Goal: Task Accomplishment & Management: Manage account settings

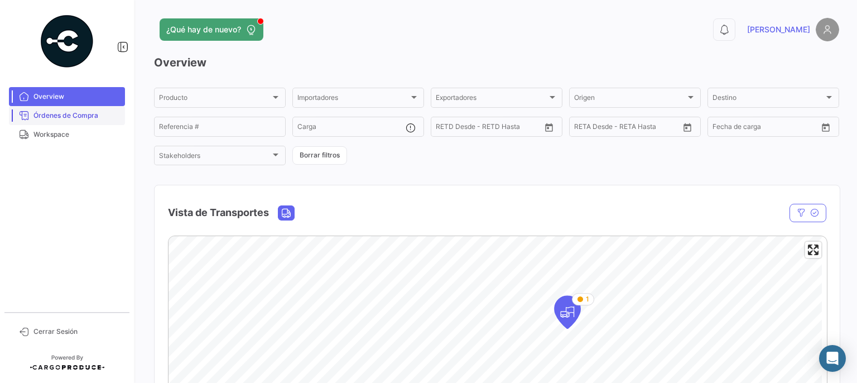
click at [81, 115] on span "Órdenes de Compra" at bounding box center [76, 115] width 87 height 10
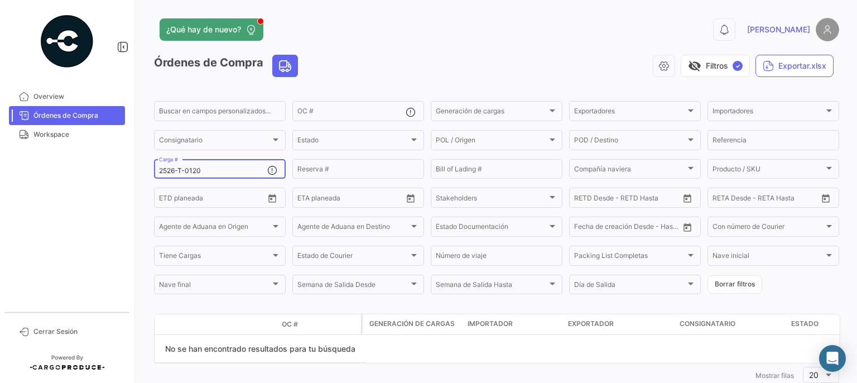
drag, startPoint x: 216, startPoint y: 172, endPoint x: 33, endPoint y: 149, distance: 183.8
click at [33, 149] on mat-sidenav-container "Overview Órdenes de Compra Workspace Cerrar Sesión ¿Qué hay de nuevo? 0 [PERSON…" at bounding box center [428, 191] width 857 height 383
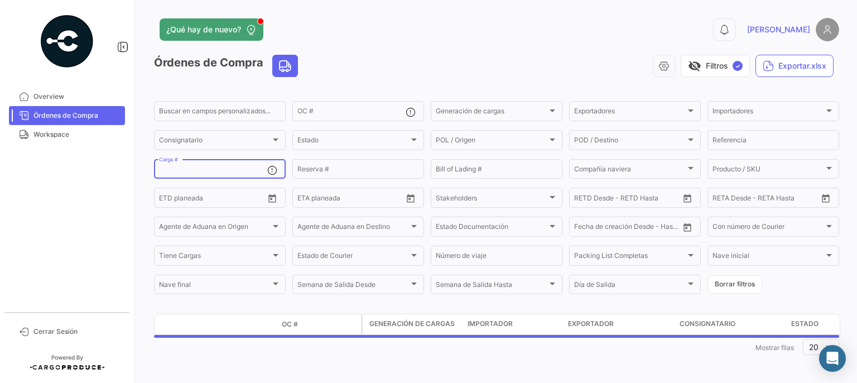
paste input "2526-T-0172"
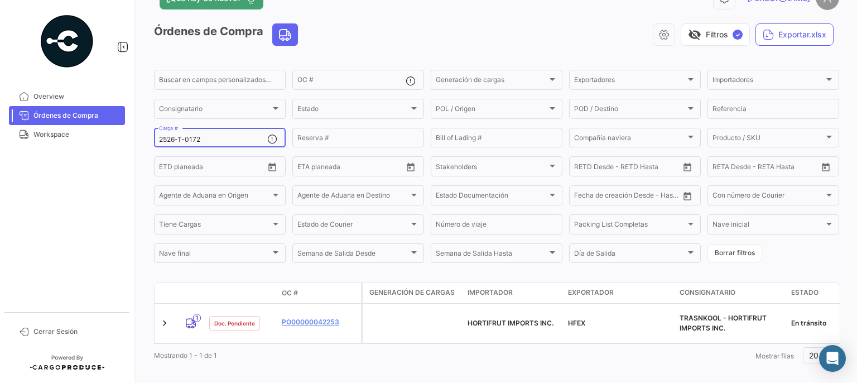
scroll to position [41, 0]
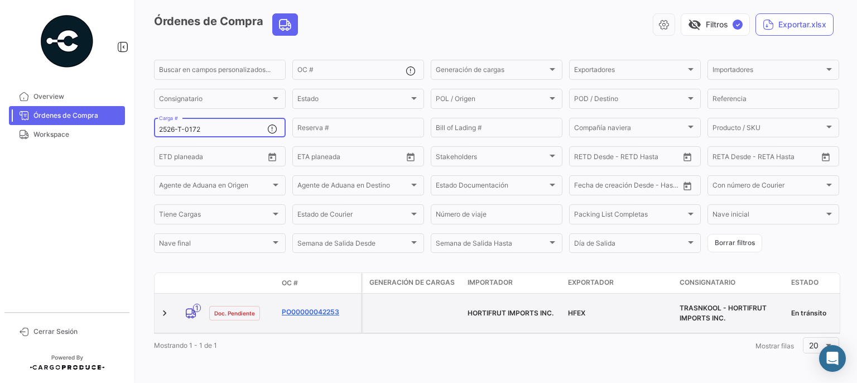
type input "2526-T-0172"
click at [333, 307] on link "PO00000042253" at bounding box center [319, 312] width 75 height 10
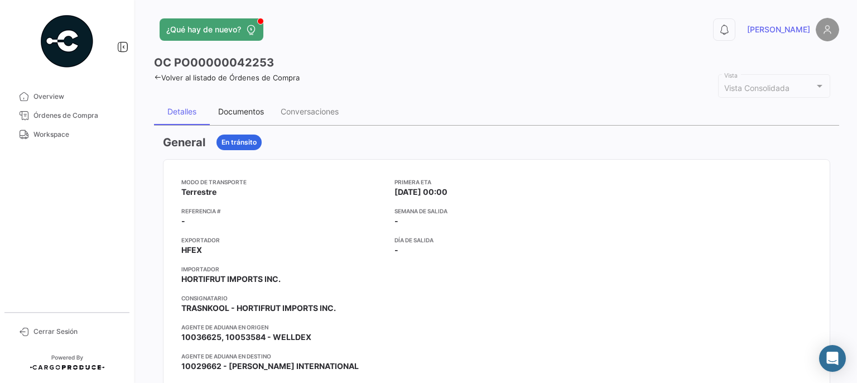
drag, startPoint x: 254, startPoint y: 110, endPoint x: 261, endPoint y: 112, distance: 6.9
click at [254, 110] on div "Documentos" at bounding box center [241, 111] width 46 height 9
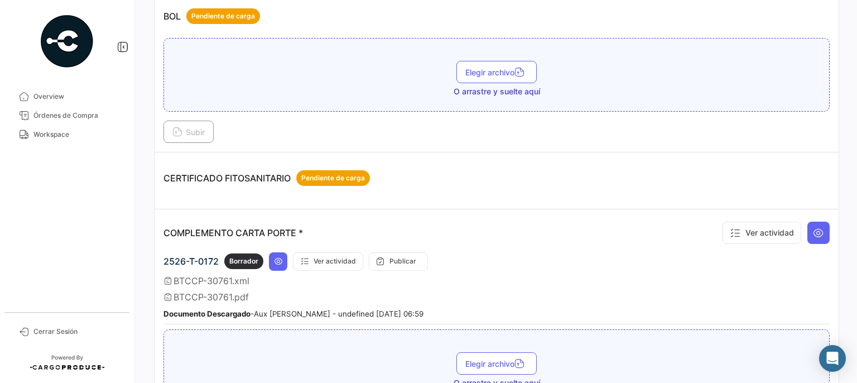
scroll to position [210, 0]
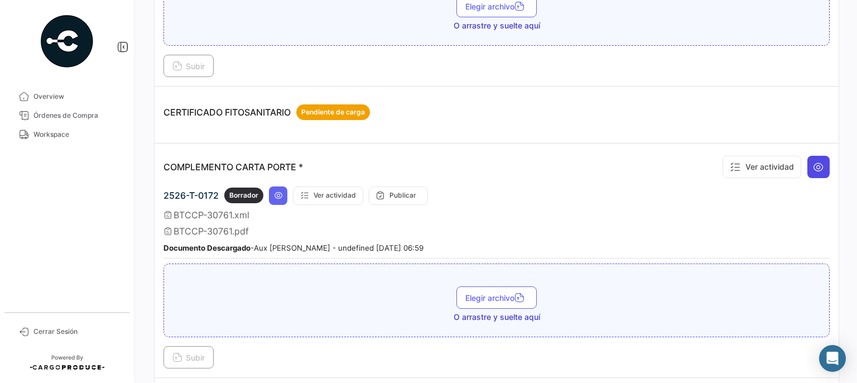
click at [814, 162] on icon at bounding box center [817, 166] width 11 height 11
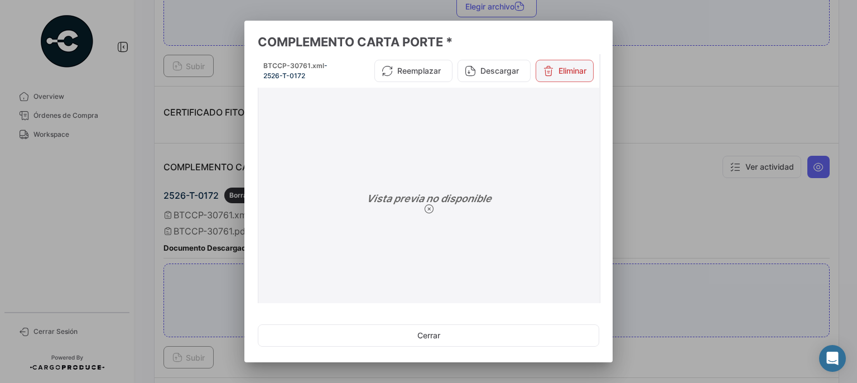
click at [557, 71] on button "Eliminar" at bounding box center [564, 71] width 58 height 22
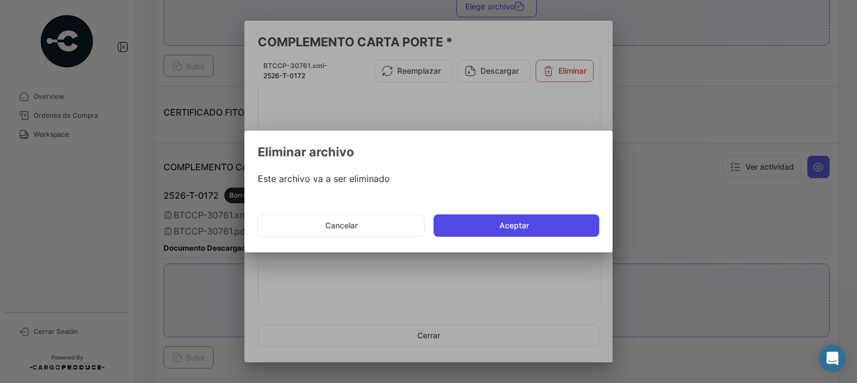
click at [533, 228] on button "Aceptar" at bounding box center [516, 225] width 166 height 22
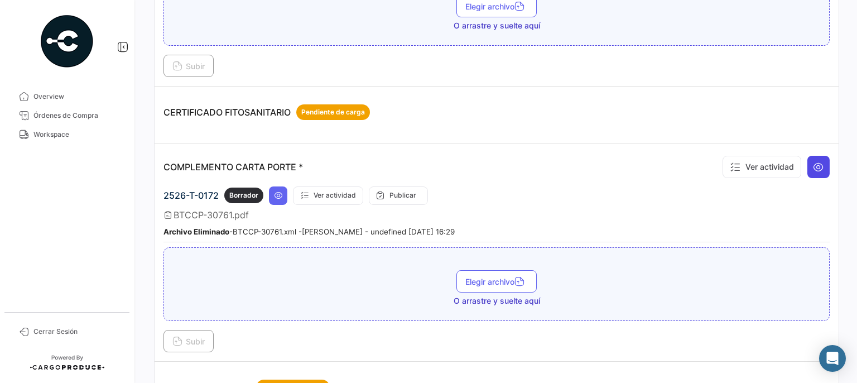
click at [814, 166] on icon at bounding box center [817, 166] width 11 height 11
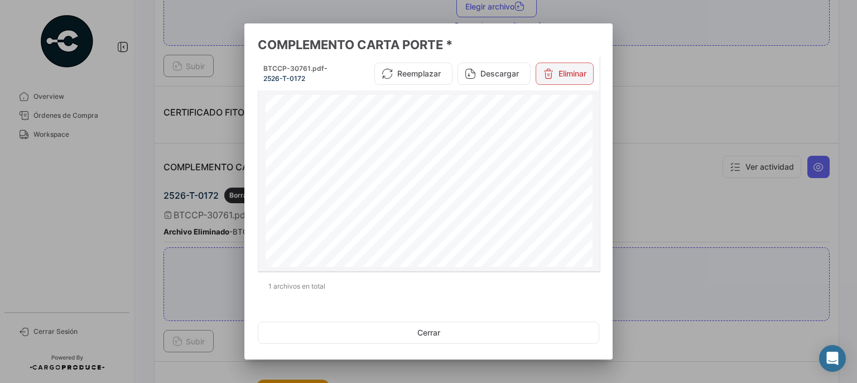
click at [567, 70] on button "Eliminar" at bounding box center [564, 73] width 58 height 22
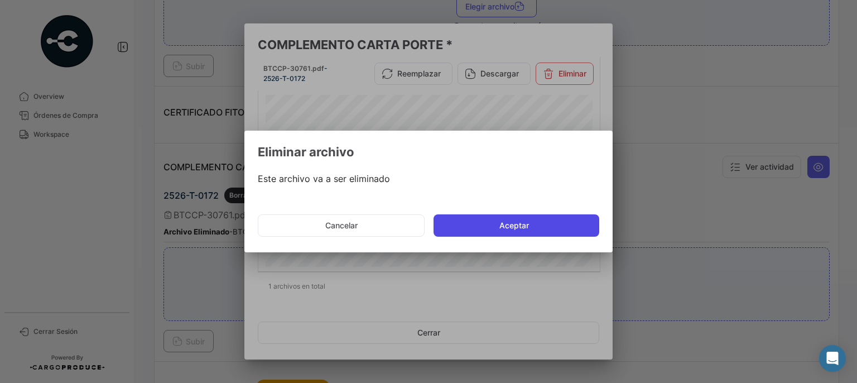
click at [504, 223] on button "Aceptar" at bounding box center [516, 225] width 166 height 22
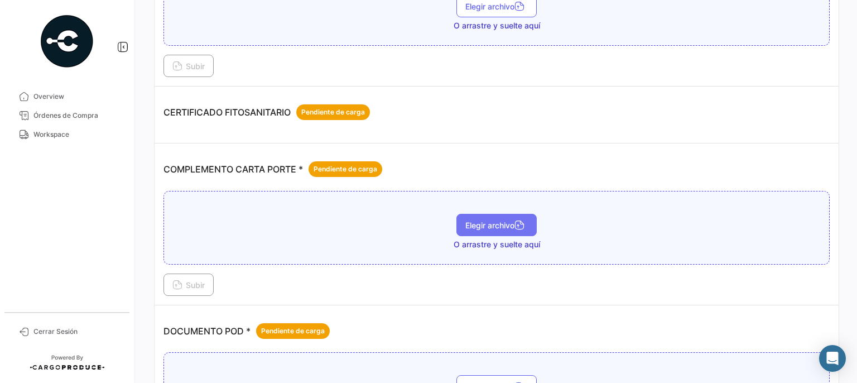
click at [504, 216] on button "Elegir archivo" at bounding box center [496, 225] width 80 height 22
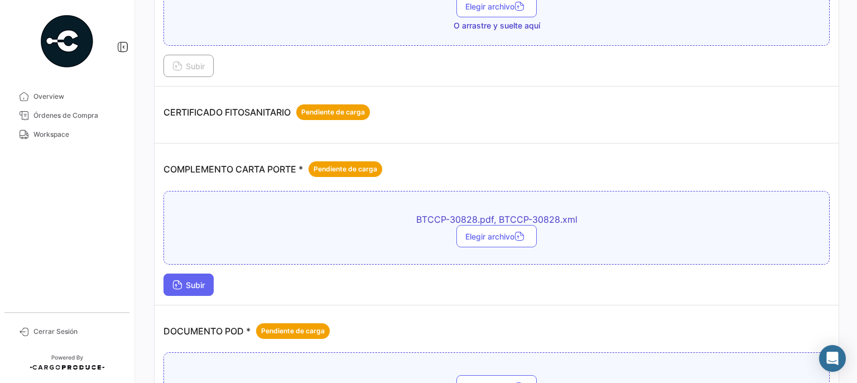
click at [204, 283] on span "Subir" at bounding box center [188, 284] width 32 height 9
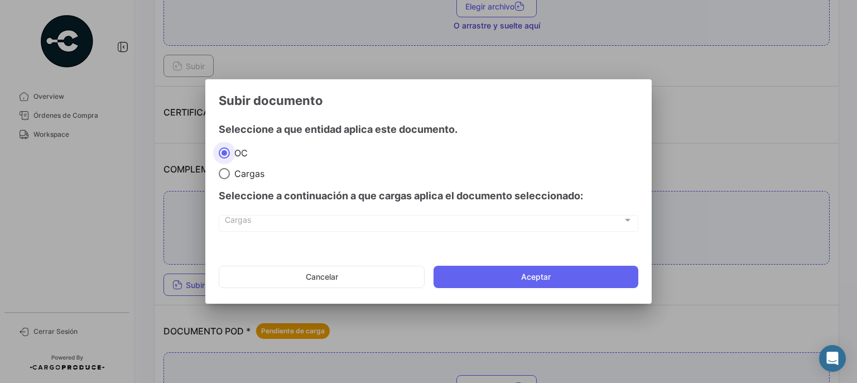
click at [247, 175] on span "Cargas" at bounding box center [247, 173] width 35 height 11
click at [230, 175] on input "Cargas" at bounding box center [224, 173] width 11 height 11
radio input "true"
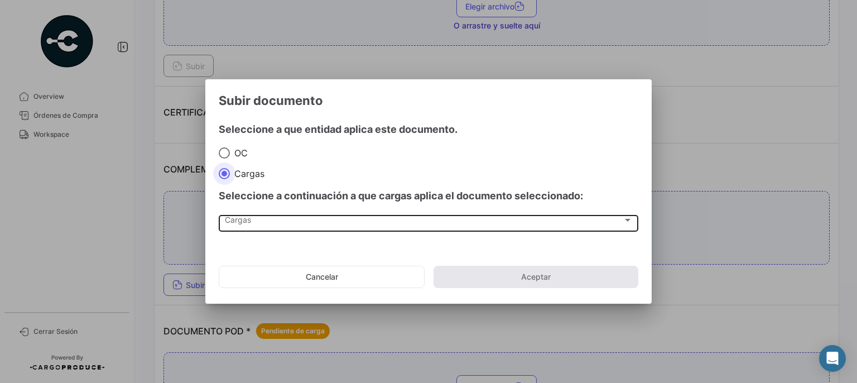
click at [256, 220] on div "Cargas" at bounding box center [424, 221] width 398 height 9
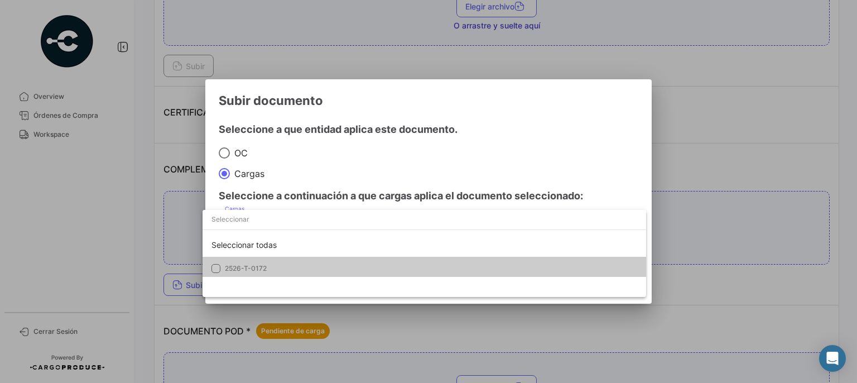
click at [216, 268] on mat-pseudo-checkbox at bounding box center [215, 268] width 9 height 9
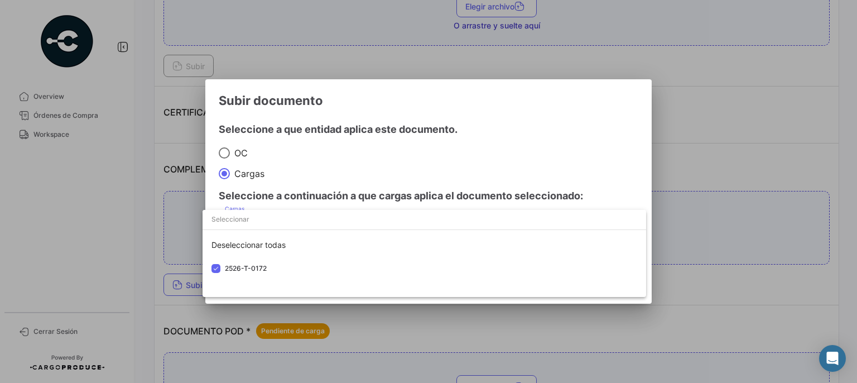
click at [518, 154] on div at bounding box center [428, 191] width 857 height 383
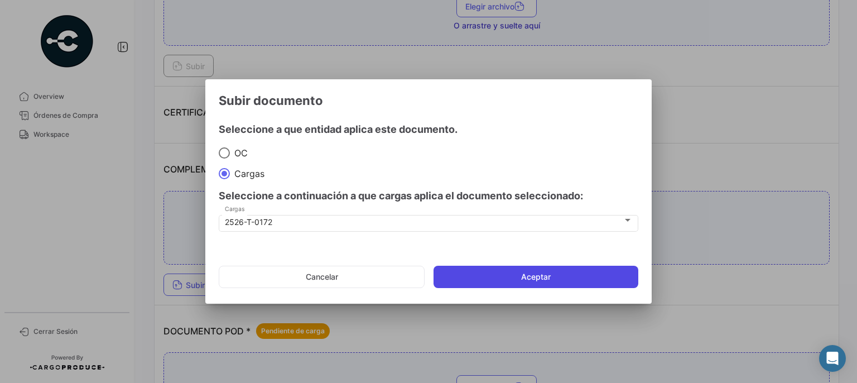
click at [540, 279] on button "Aceptar" at bounding box center [535, 276] width 205 height 22
